Goal: Information Seeking & Learning: Learn about a topic

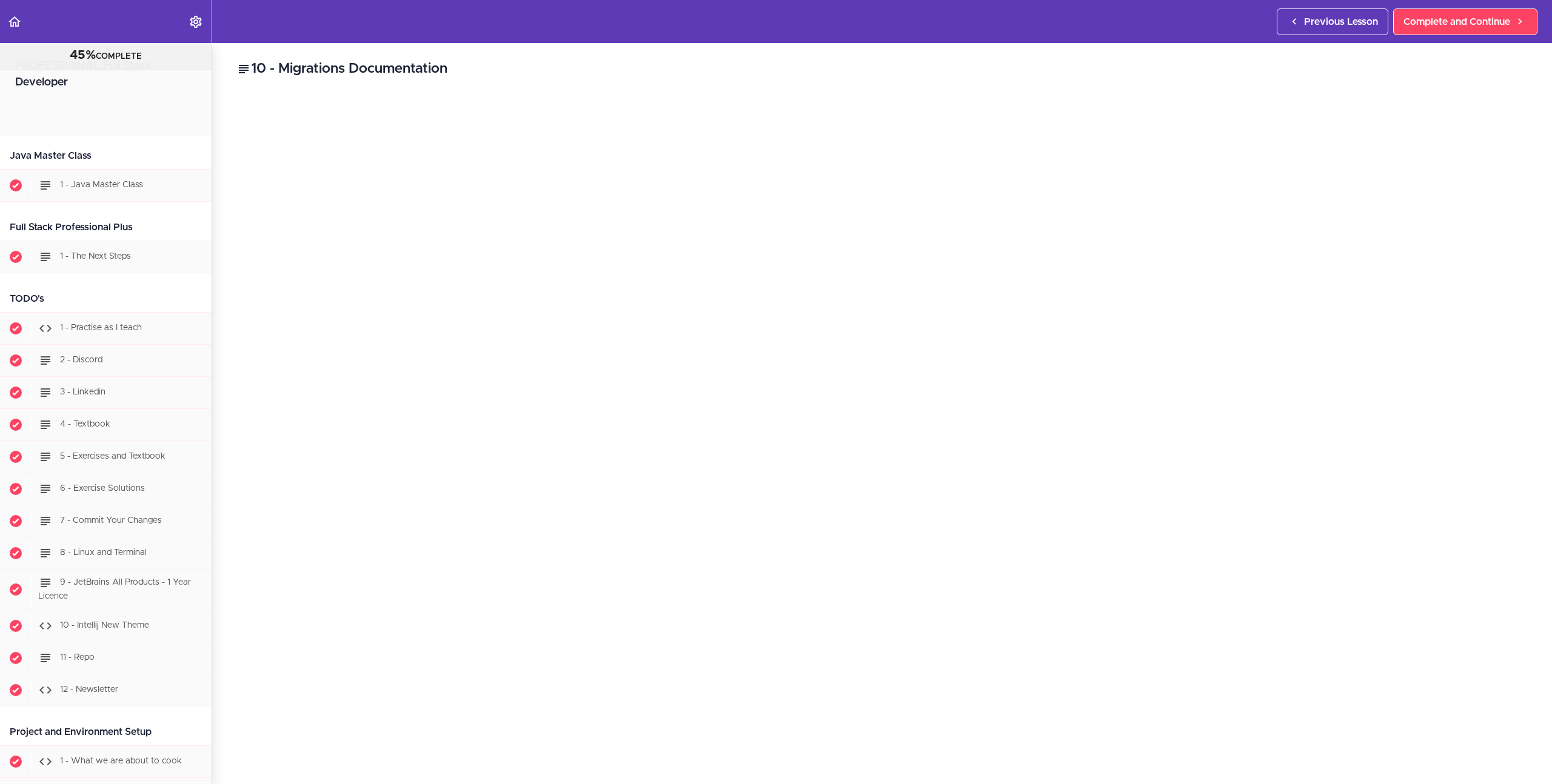
scroll to position [4615, 0]
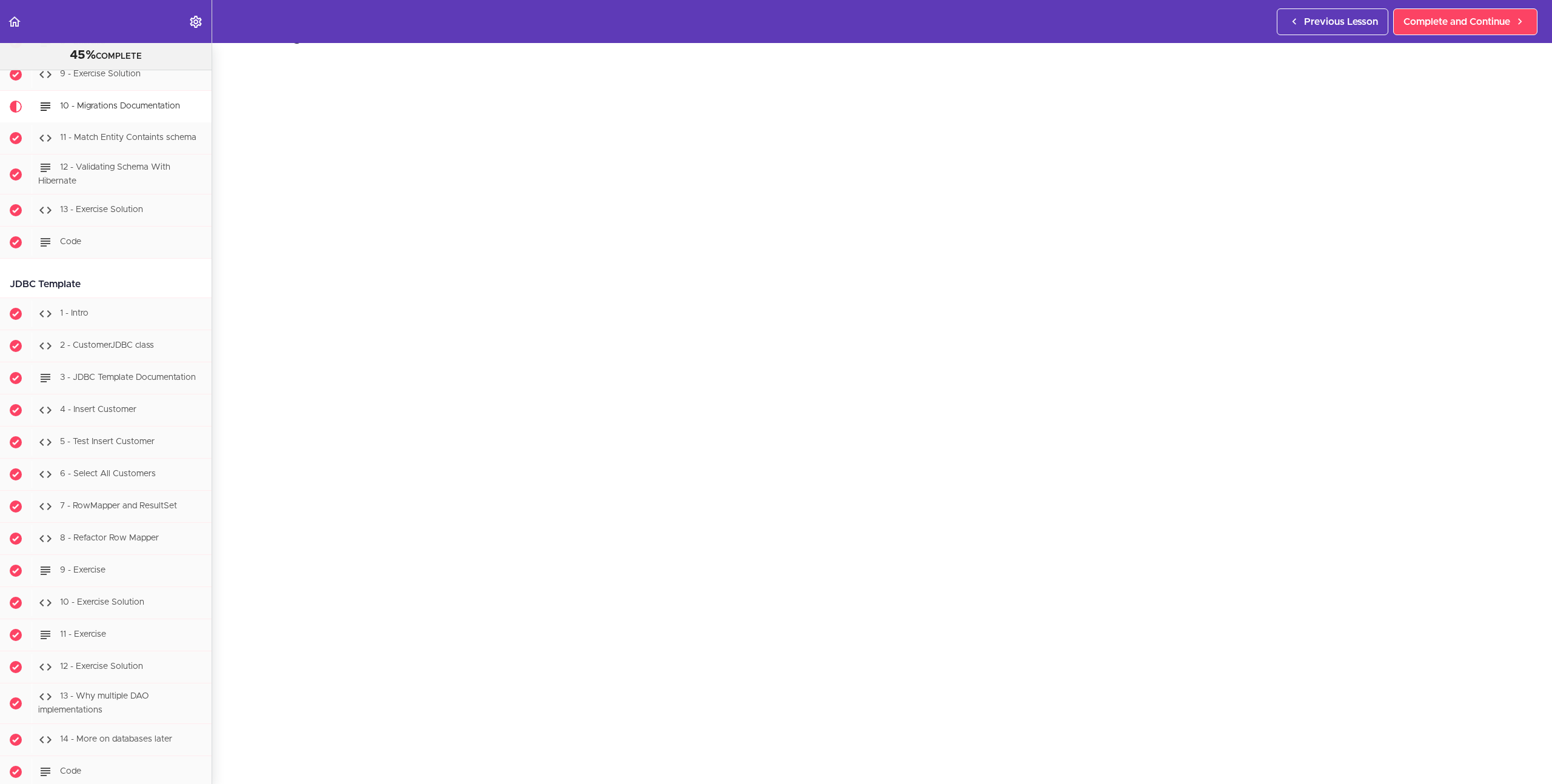
click at [220, 54] on div "10 - Migrations Documentation Flyway documentation Complete and Continue 1 - Fo…" at bounding box center [882, 382] width 1340 height 741
click at [1438, 26] on span "Complete and Continue" at bounding box center [1457, 21] width 106 height 15
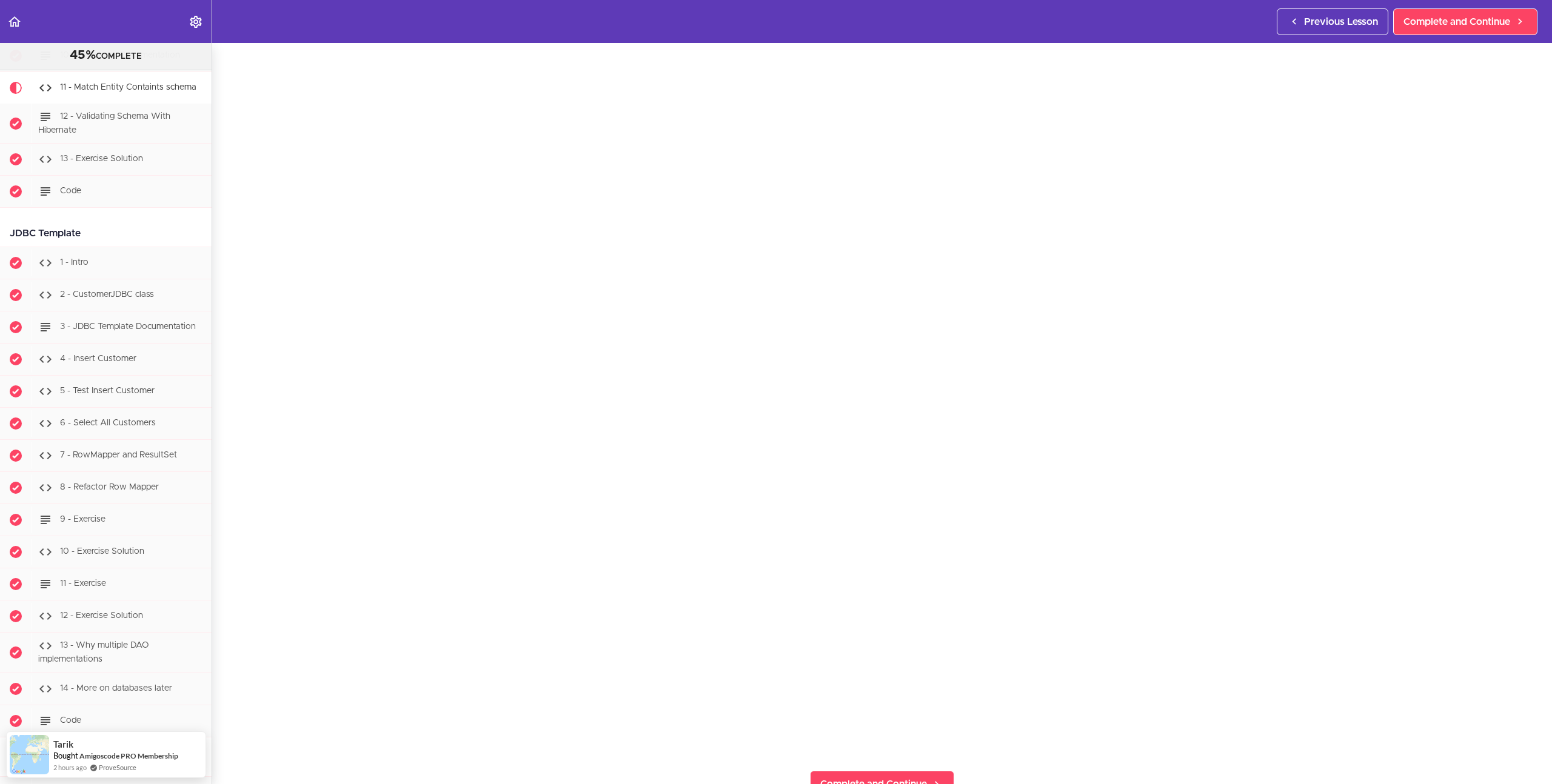
scroll to position [73, 0]
click at [1526, 678] on div "11 - Match Entity Containts schema Complete and Continue 1 - Follow us on Linke…" at bounding box center [882, 341] width 1340 height 741
click at [1522, 690] on div "11 - Match Entity Containts schema Complete and Continue 1 - Follow us on Linke…" at bounding box center [882, 341] width 1340 height 741
click at [225, 744] on section "PROFESSIONAL Full Stack Developer 45% COMPLETE Java Master Class 1 - Java Maste…" at bounding box center [776, 413] width 1552 height 741
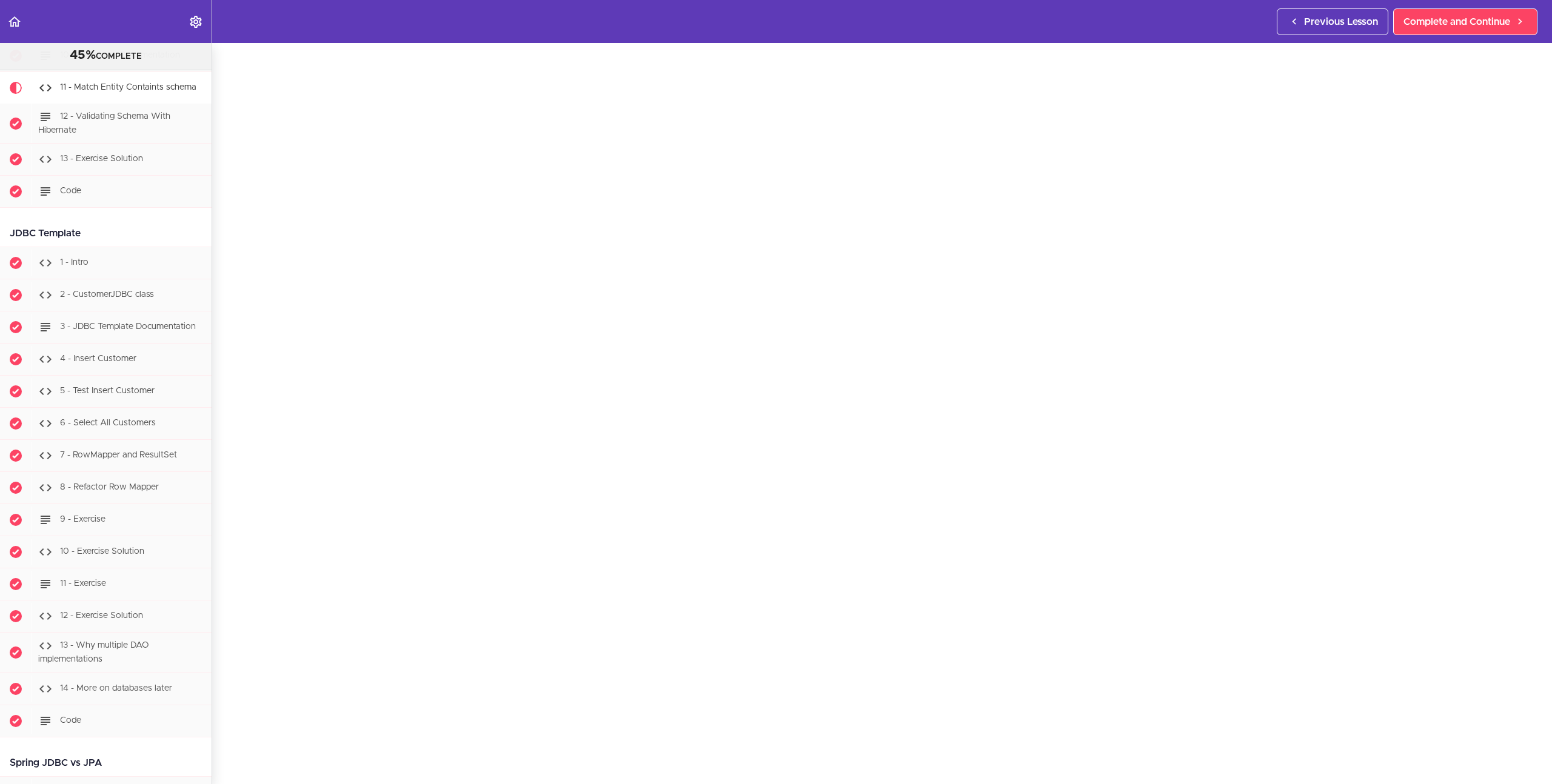
click at [219, 644] on div "11 - Match Entity Containts schema Complete and Continue 1 - Follow us on Linke…" at bounding box center [882, 367] width 1340 height 741
click at [221, 642] on div "11 - Match Entity Containts schema Complete and Continue 1 - Follow us on Linke…" at bounding box center [882, 367] width 1340 height 741
click at [232, 705] on div "11 - Match Entity Containts schema Complete and Continue 1 - Follow us on Linke…" at bounding box center [882, 346] width 1340 height 741
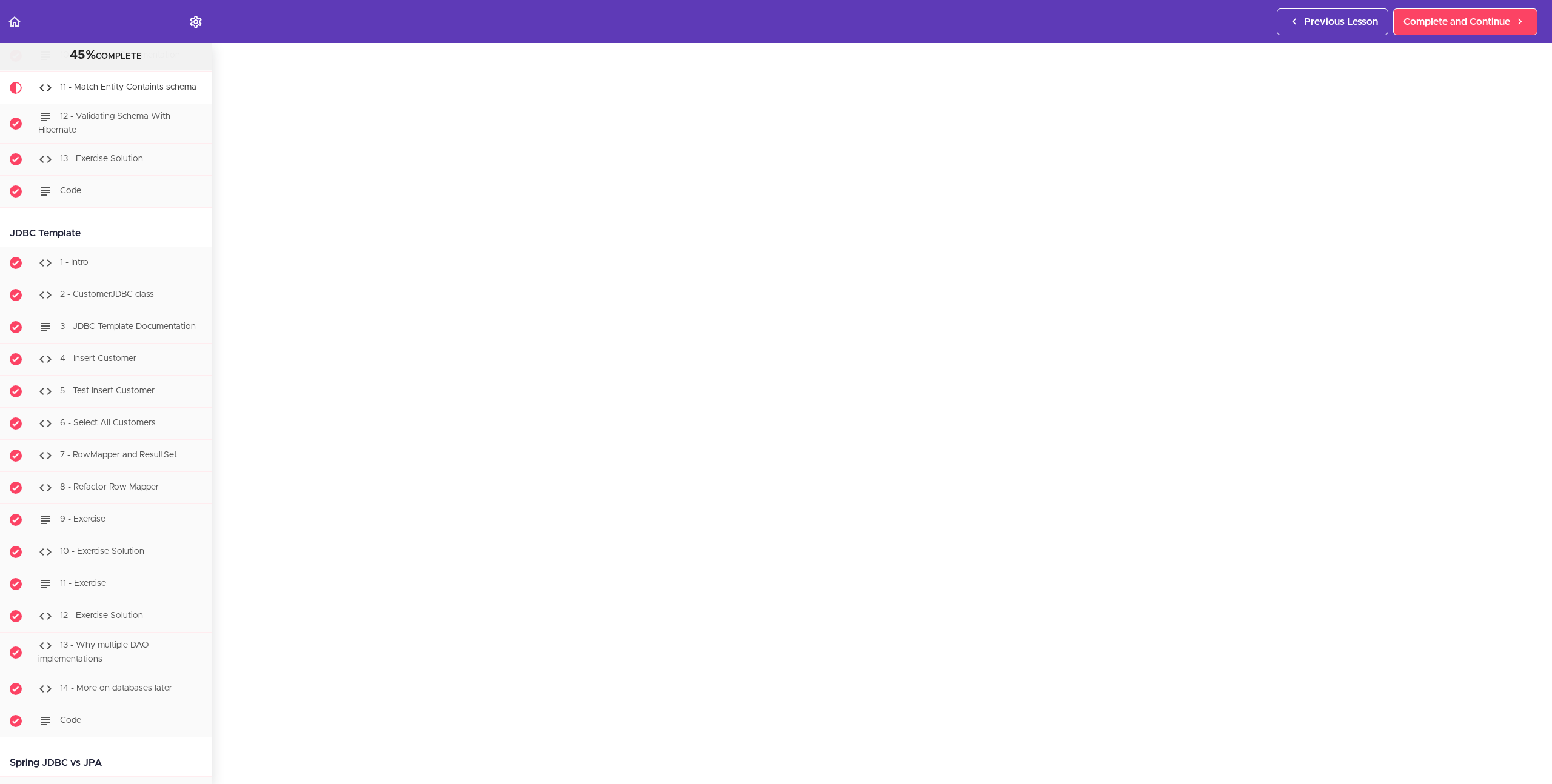
click at [220, 737] on section "PROFESSIONAL Full Stack Developer 45% COMPLETE Java Master Class 1 - Java Maste…" at bounding box center [776, 413] width 1552 height 741
click at [225, 662] on div "11 - Match Entity Containts schema Complete and Continue 1 - Follow us on Linke…" at bounding box center [882, 363] width 1340 height 741
click at [220, 736] on section "PROFESSIONAL Full Stack Developer 45% COMPLETE Java Master Class 1 - Java Maste…" at bounding box center [776, 413] width 1552 height 741
click at [222, 477] on div "11 - Match Entity Containts schema Complete and Continue 1 - Follow us on Linke…" at bounding box center [882, 363] width 1340 height 741
click at [1458, 32] on link "Complete and Continue" at bounding box center [1465, 21] width 144 height 27
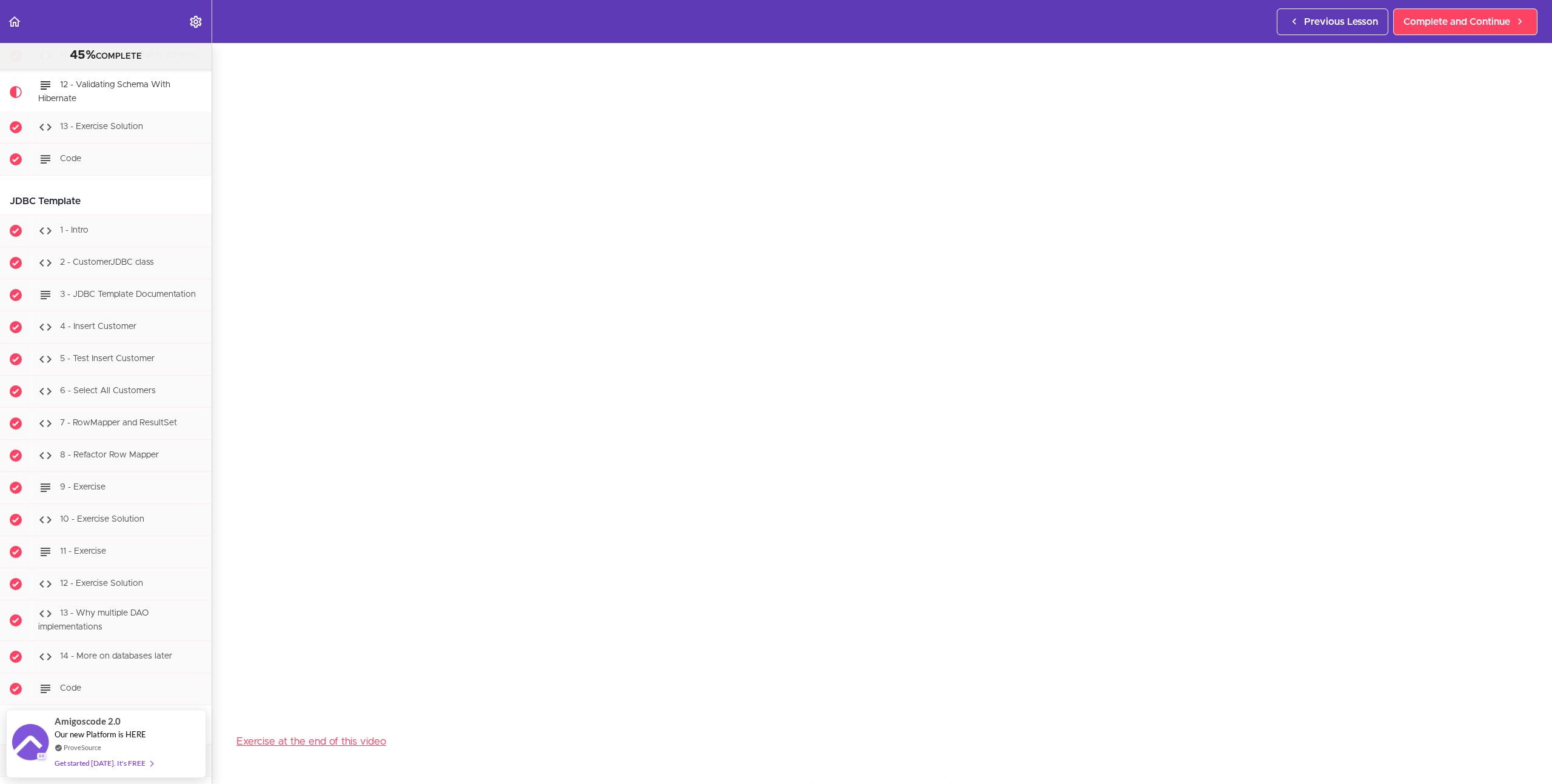
scroll to position [73, 0]
click at [1526, 718] on section "PROFESSIONAL Full Stack Developer 45% COMPLETE Java Master Class 1 - Java Maste…" at bounding box center [776, 413] width 1552 height 741
click at [1528, 725] on section "PROFESSIONAL Full Stack Developer 45% COMPLETE Java Master Class 1 - Java Maste…" at bounding box center [776, 413] width 1552 height 741
click at [227, 715] on section "PROFESSIONAL Full Stack Developer 45% COMPLETE Java Master Class 1 - Java Maste…" at bounding box center [776, 413] width 1552 height 741
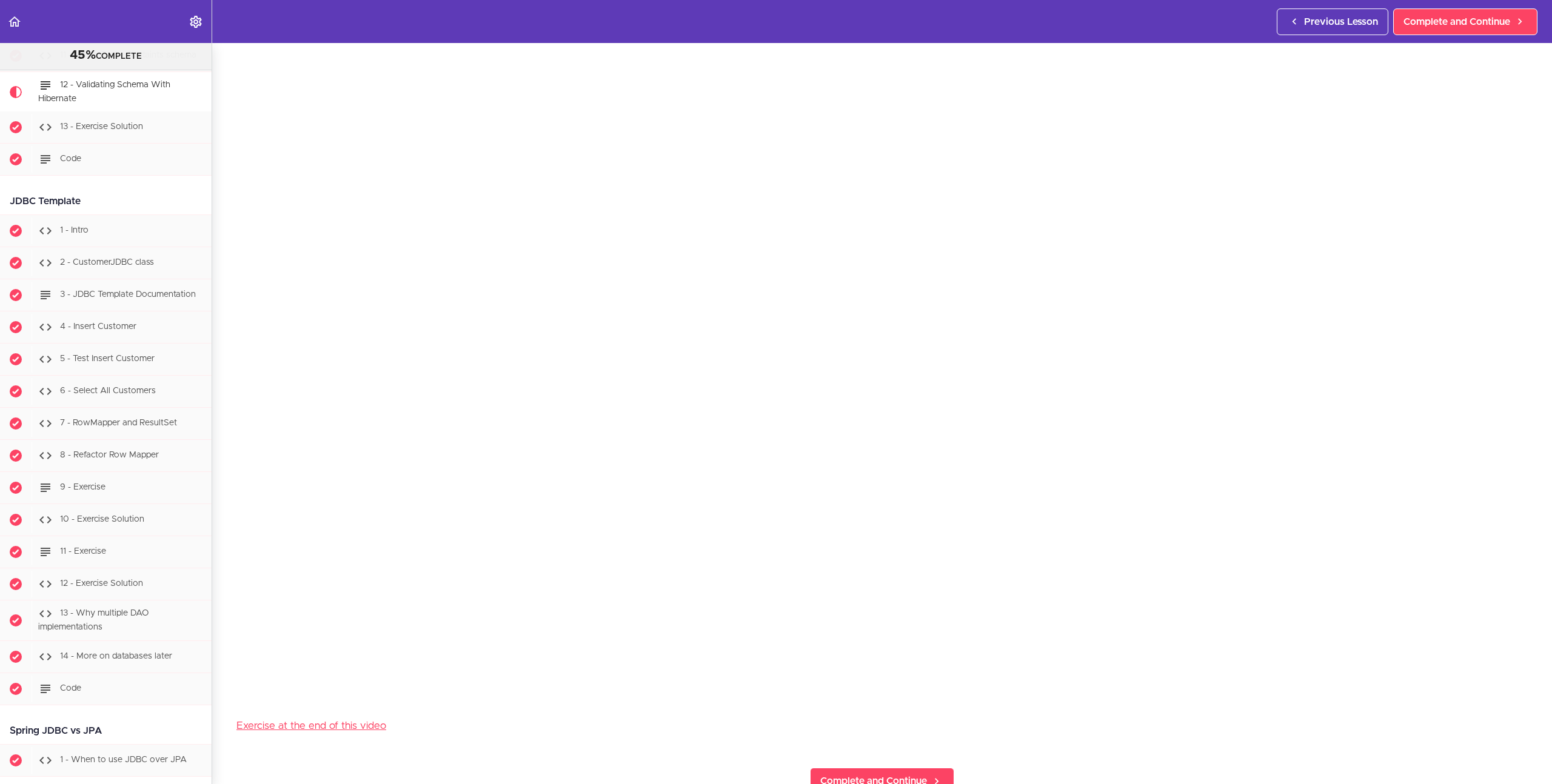
scroll to position [93, 0]
click at [224, 620] on div "12 - Validating Schema With Hibernate Exercise at the end of this video Complet…" at bounding box center [882, 321] width 1340 height 741
click at [226, 555] on div "12 - Validating Schema With Hibernate Exercise at the end of this video Complet…" at bounding box center [882, 351] width 1340 height 741
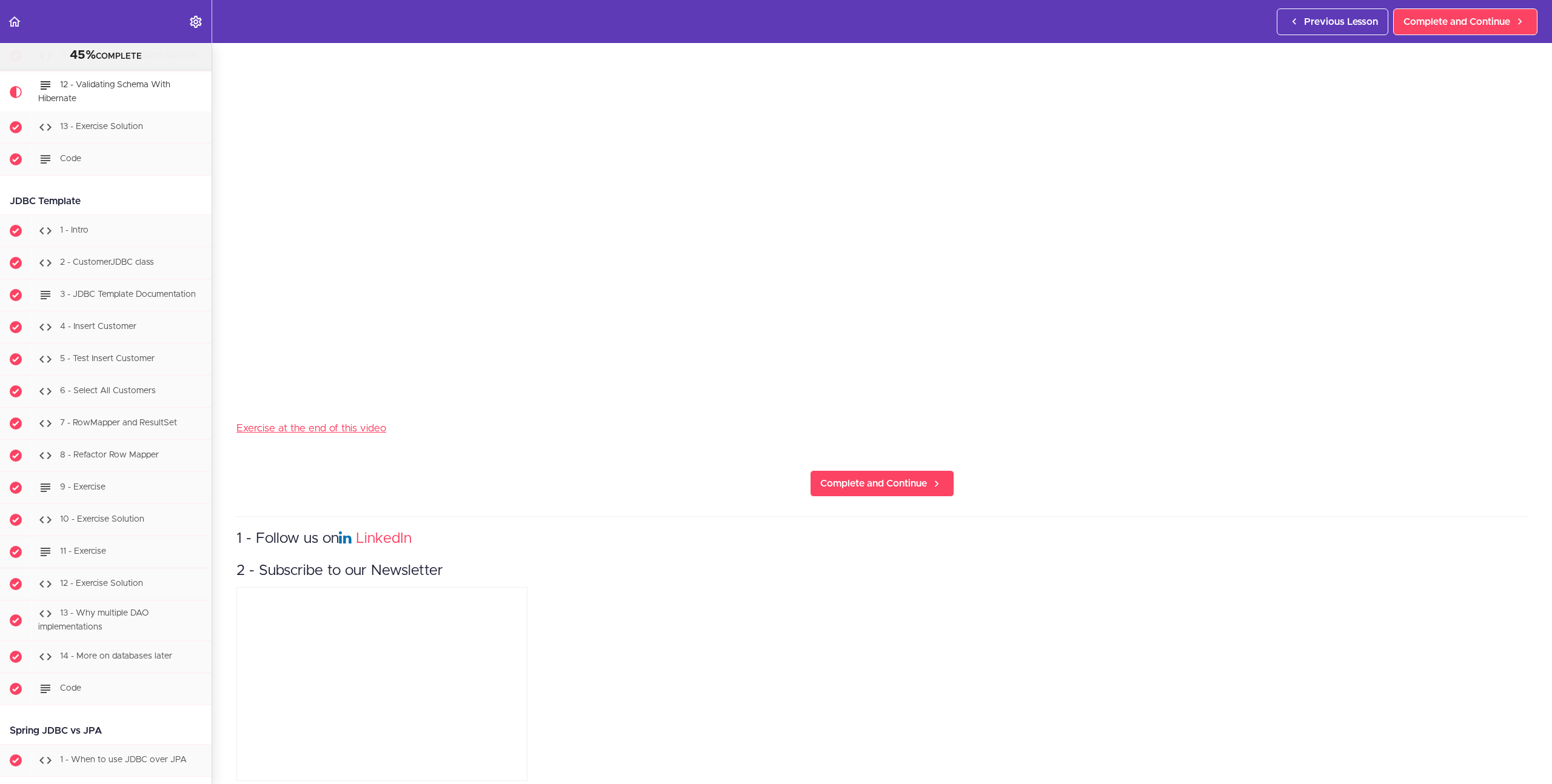
scroll to position [439, 0]
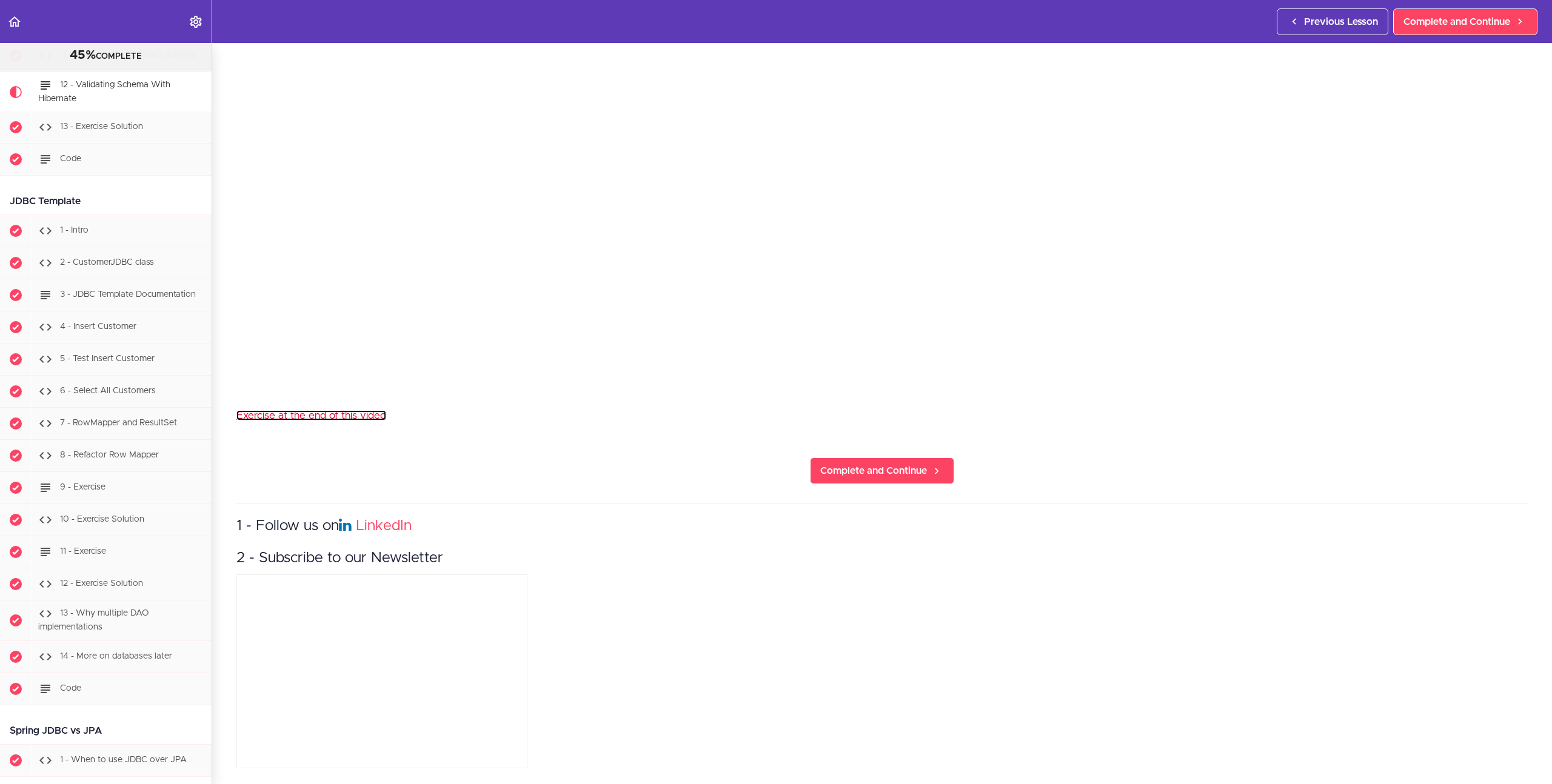
click at [293, 410] on link "Exercise at the end of this video" at bounding box center [311, 415] width 150 height 10
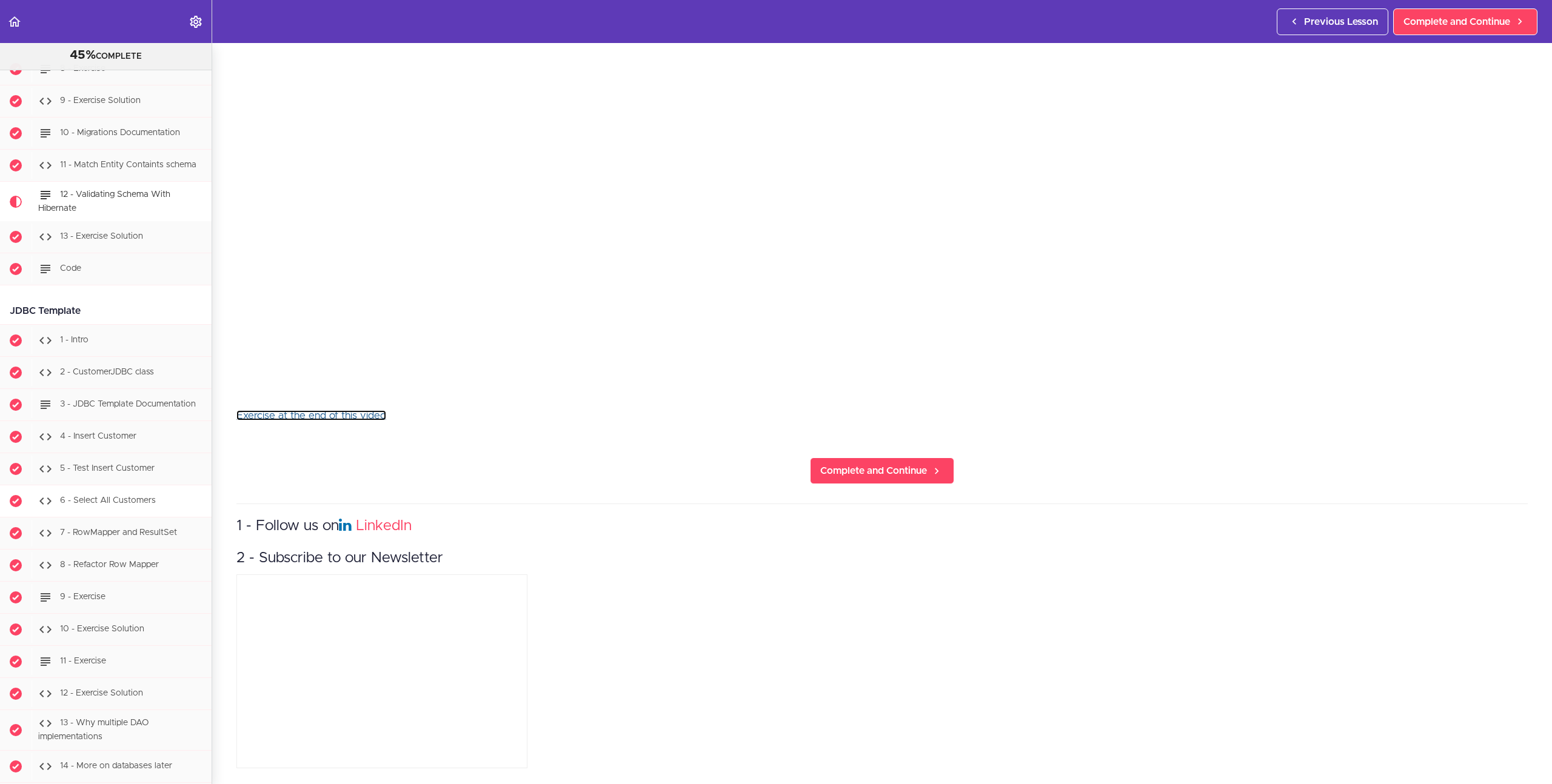
scroll to position [4552, 0]
